Goal: Task Accomplishment & Management: Complete application form

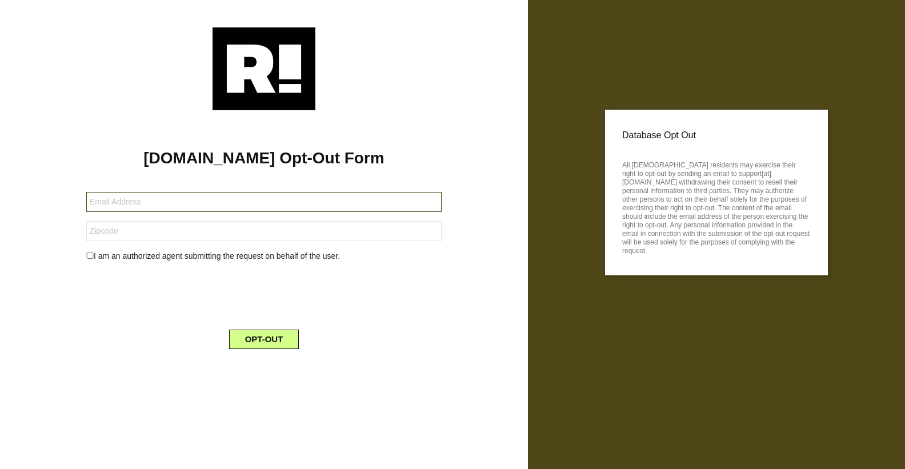
click at [268, 202] on input "text" at bounding box center [263, 202] width 355 height 20
type input "[EMAIL_ADDRESS][DOMAIN_NAME]"
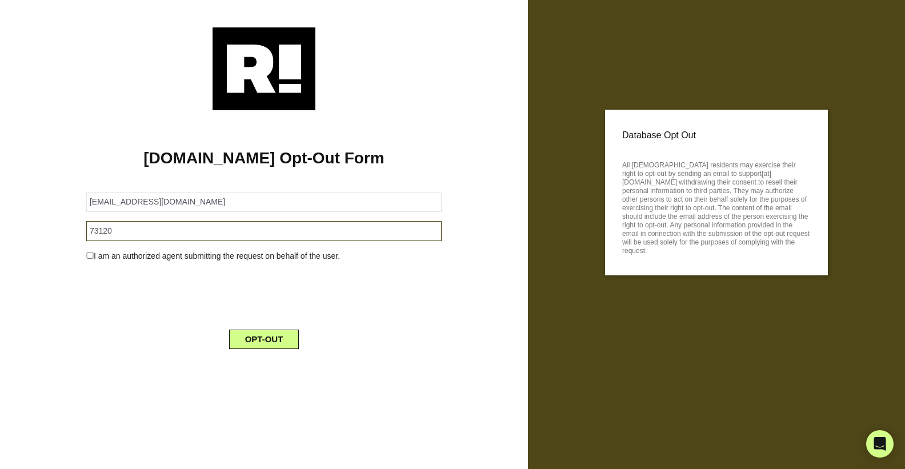
type input "73120"
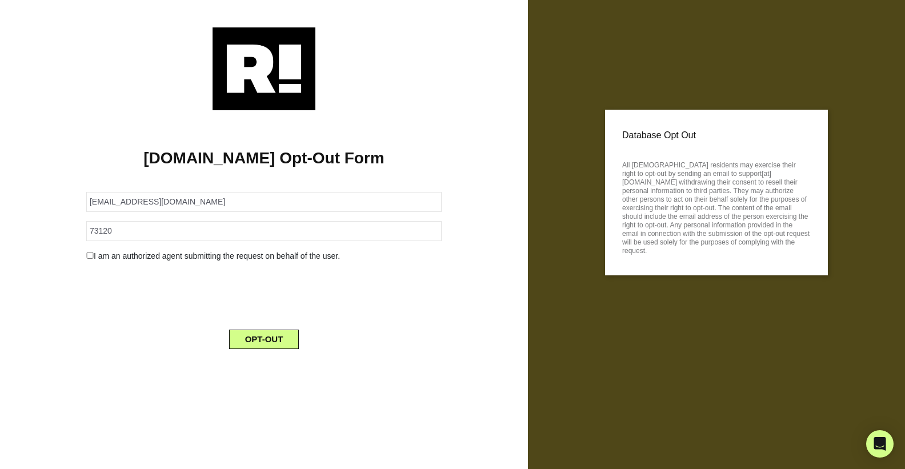
drag, startPoint x: 88, startPoint y: 255, endPoint x: 99, endPoint y: 259, distance: 12.1
click at [89, 255] on input "checkbox" at bounding box center [89, 255] width 7 height 7
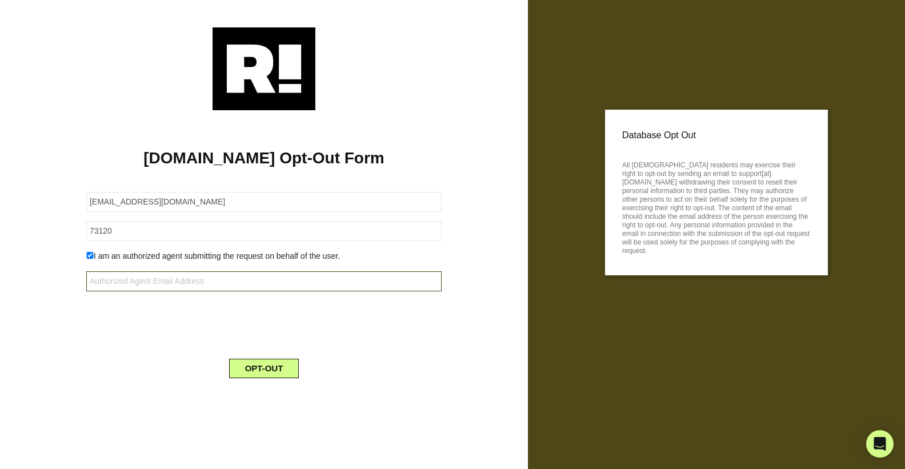
click at [203, 282] on input "text" at bounding box center [263, 281] width 355 height 20
click at [89, 252] on input "checkbox" at bounding box center [89, 255] width 7 height 7
checkbox input "false"
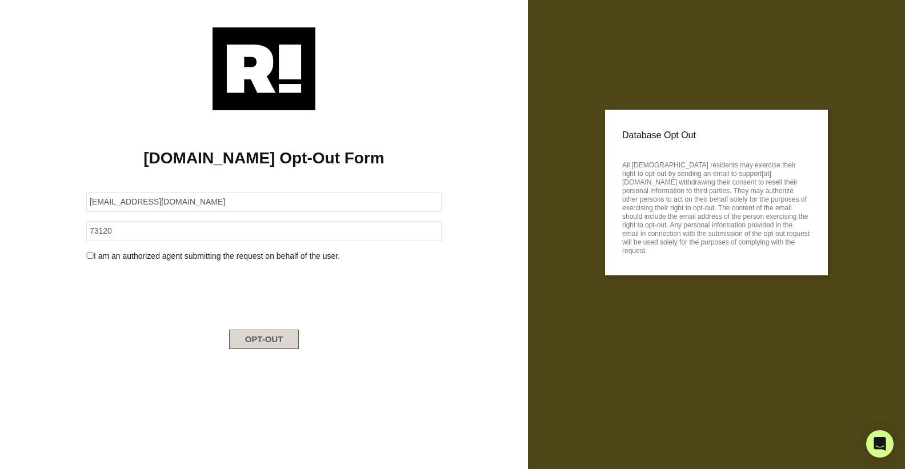
click at [251, 336] on button "OPT-OUT" at bounding box center [264, 339] width 70 height 19
